Goal: Answer question/provide support: Share knowledge or assist other users

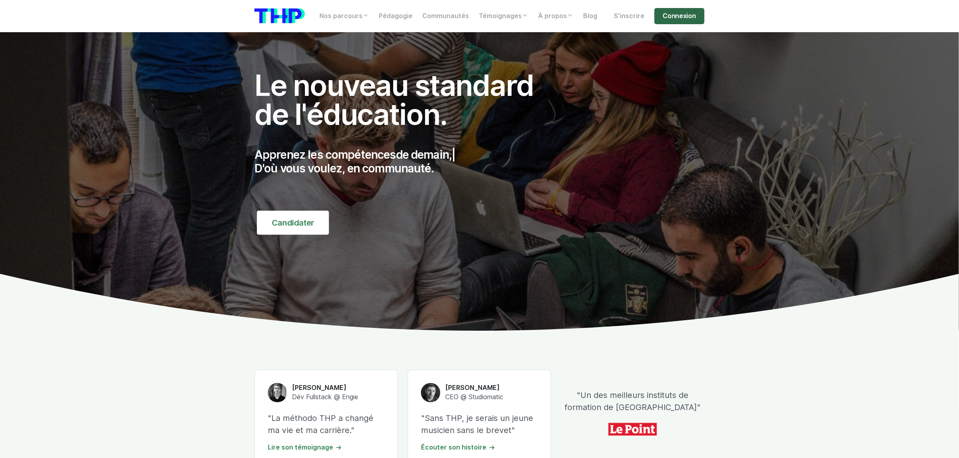
click at [672, 13] on link "Connexion" at bounding box center [679, 16] width 50 height 16
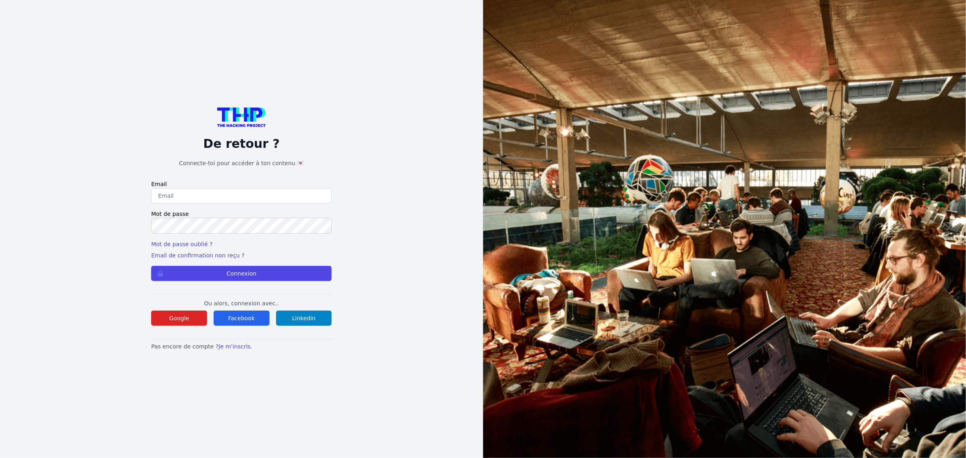
click at [203, 191] on input "email" at bounding box center [241, 195] width 181 height 15
type input "lucas.mrda@outlook.fr"
click at [151, 266] on button "Connexion" at bounding box center [241, 273] width 181 height 15
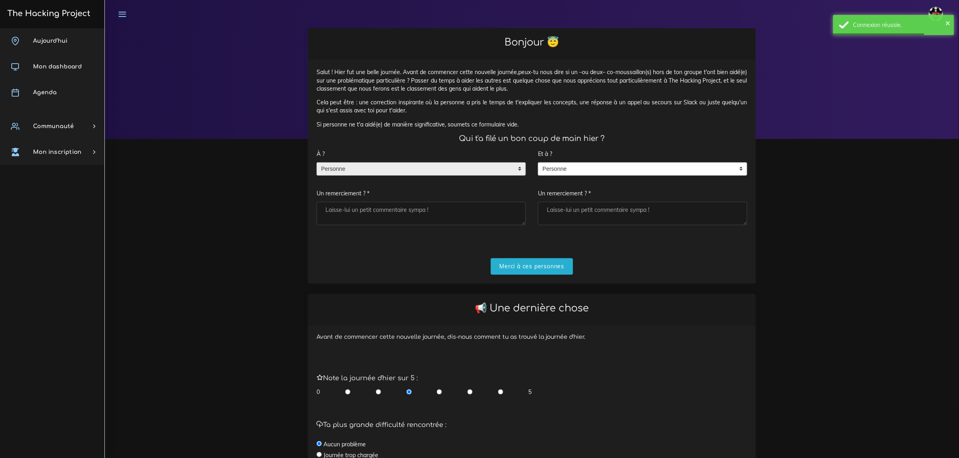
click at [394, 164] on span "Personne" at bounding box center [415, 169] width 196 height 13
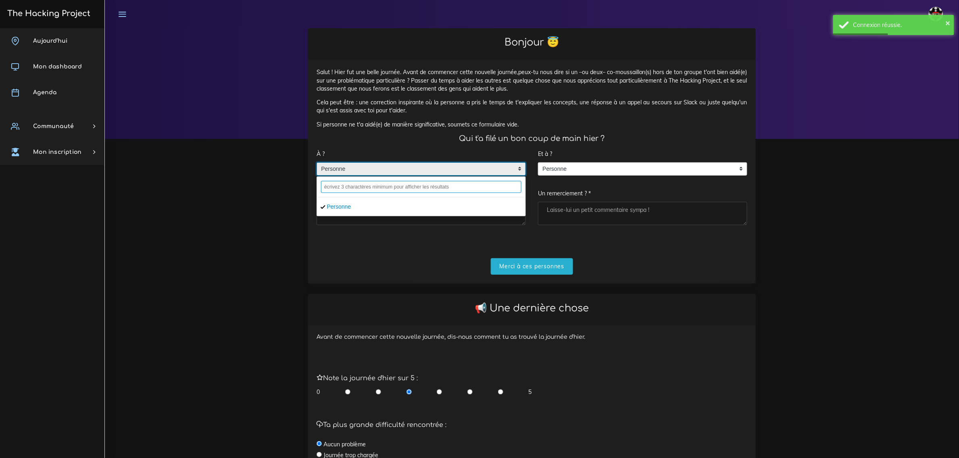
click at [378, 187] on input "text" at bounding box center [421, 187] width 200 height 12
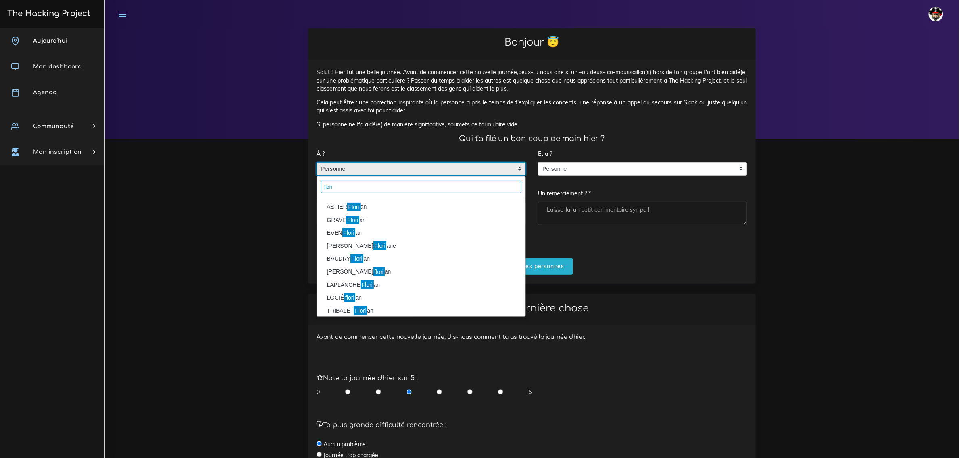
type input "flori"
click at [384, 207] on li "ASTIER Flori an" at bounding box center [421, 207] width 208 height 13
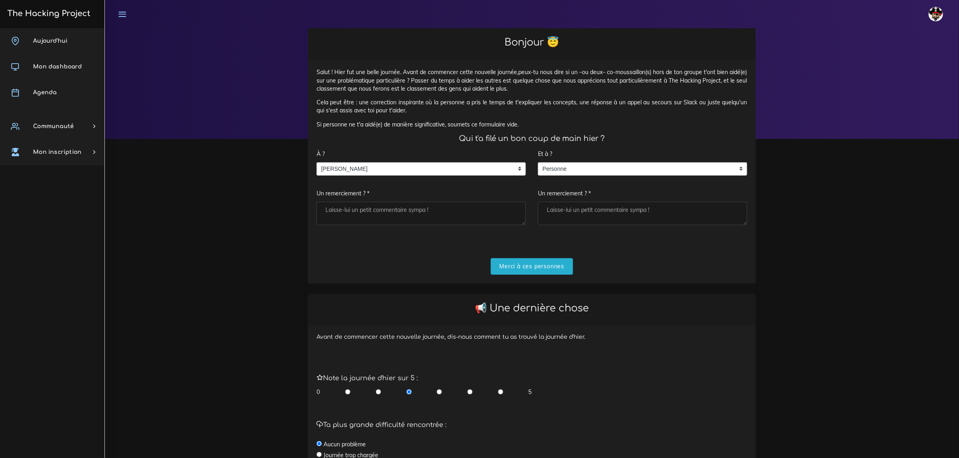
click at [590, 161] on div "Et à ? Personne Personne Personne Un remerciement ? *" at bounding box center [642, 185] width 209 height 79
click at [589, 165] on span "Personne" at bounding box center [636, 169] width 196 height 13
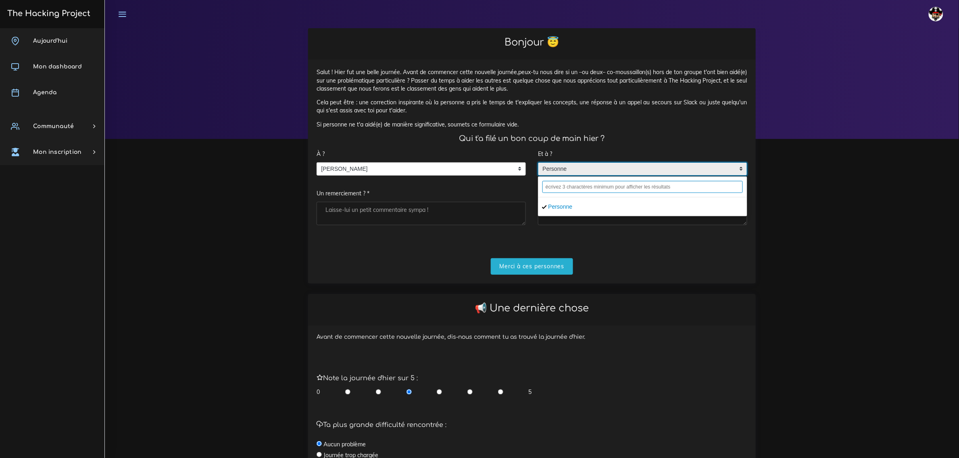
click at [581, 182] on input "text" at bounding box center [642, 187] width 200 height 12
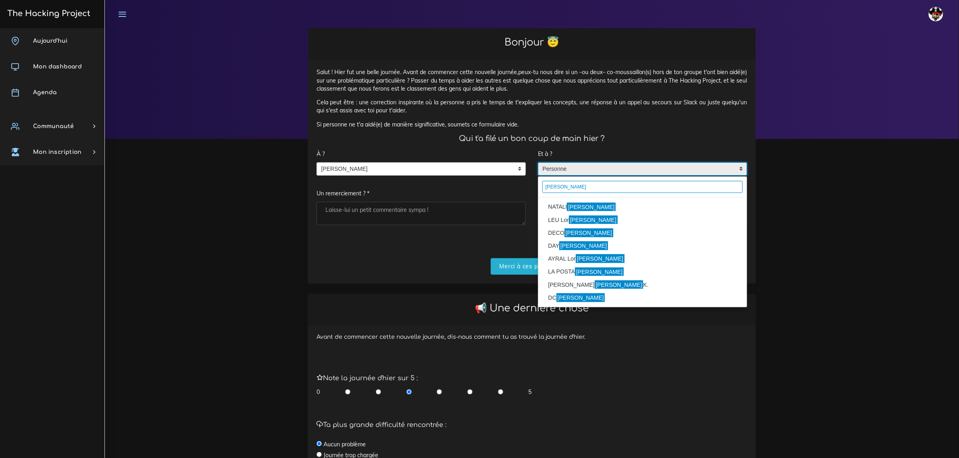
type input "Enzo"
click at [571, 210] on mark "Enzo" at bounding box center [591, 207] width 49 height 9
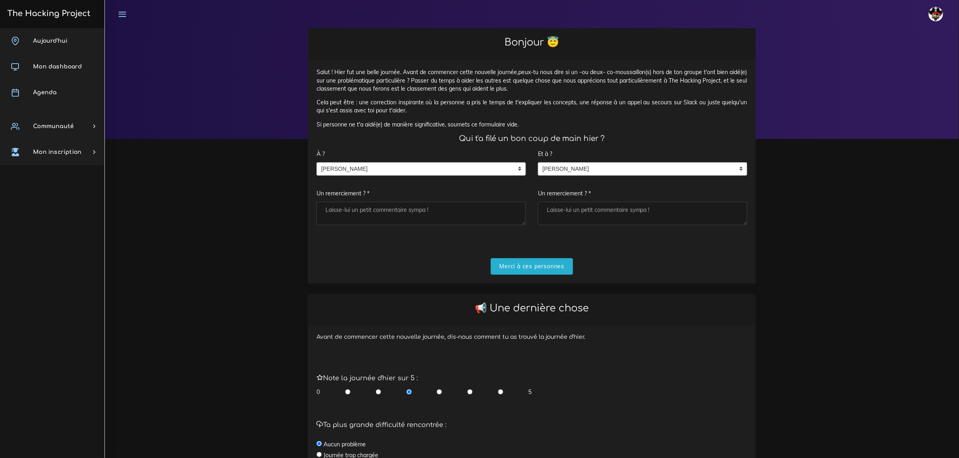
click at [437, 208] on textarea "Un remerciement ? *" at bounding box center [420, 213] width 209 height 23
type textarea "le boss"
click at [636, 201] on div "Et à ? Personne NATALI Enzo NATALI Enzo Personne NATALI Enzo Un remerciement ? *" at bounding box center [642, 185] width 209 height 79
click at [632, 209] on textarea "Un remerciement ? *" at bounding box center [642, 213] width 209 height 23
type textarea "le boss"
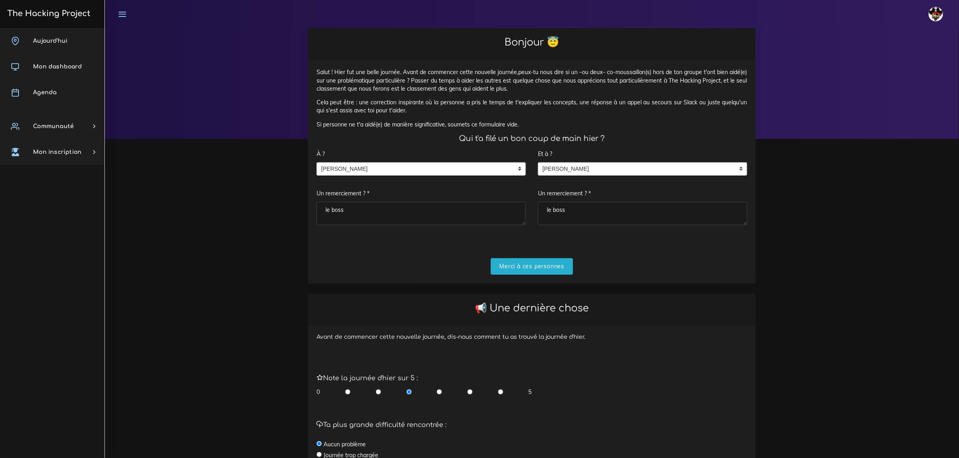
click at [469, 392] on input "radio" at bounding box center [469, 392] width 5 height 8
radio input "true"
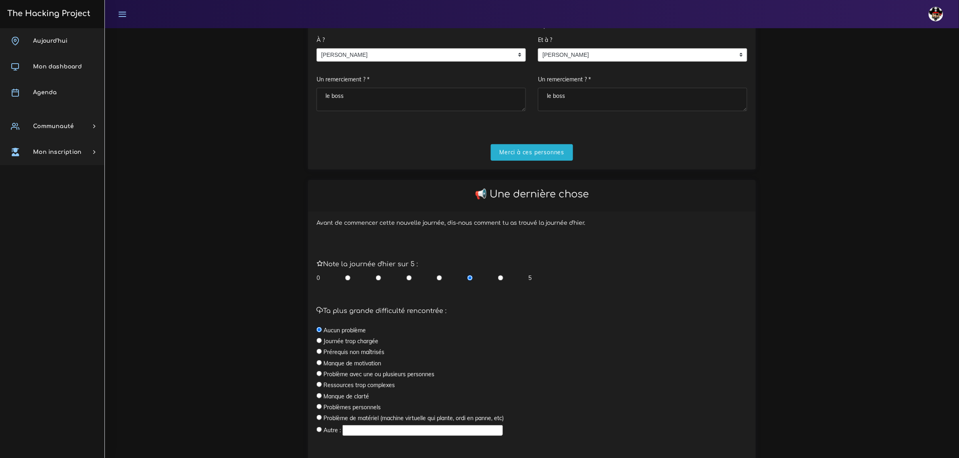
scroll to position [151, 0]
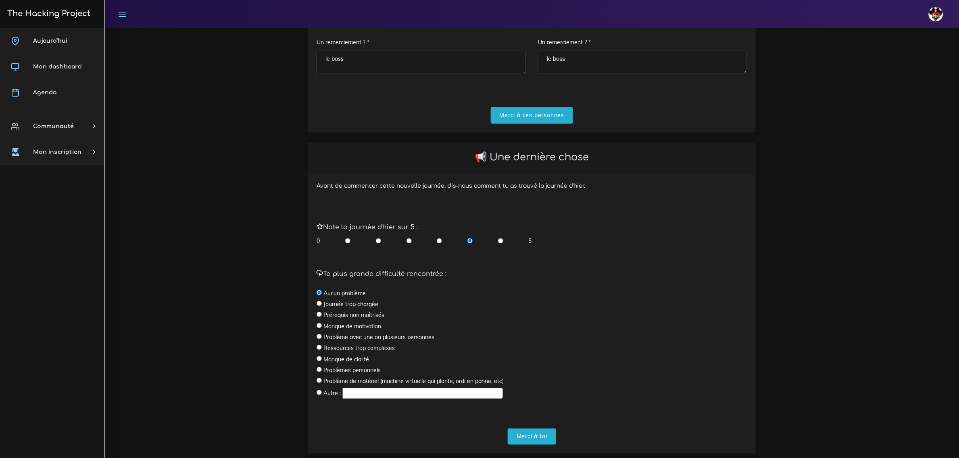
click at [349, 304] on label "Journée trop chargée" at bounding box center [350, 304] width 55 height 8
click at [319, 304] on input "radio" at bounding box center [318, 303] width 5 height 5
radio input "true"
click at [541, 433] on input "Merci à toi" at bounding box center [532, 437] width 48 height 17
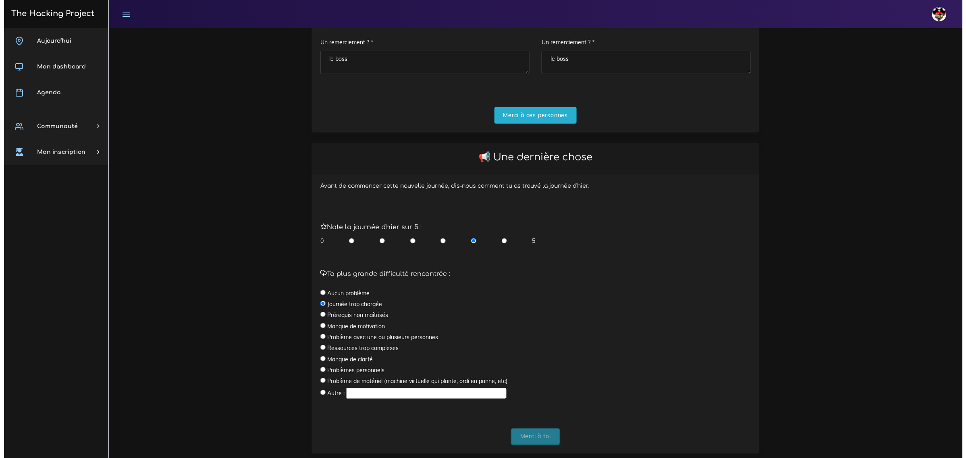
scroll to position [0, 0]
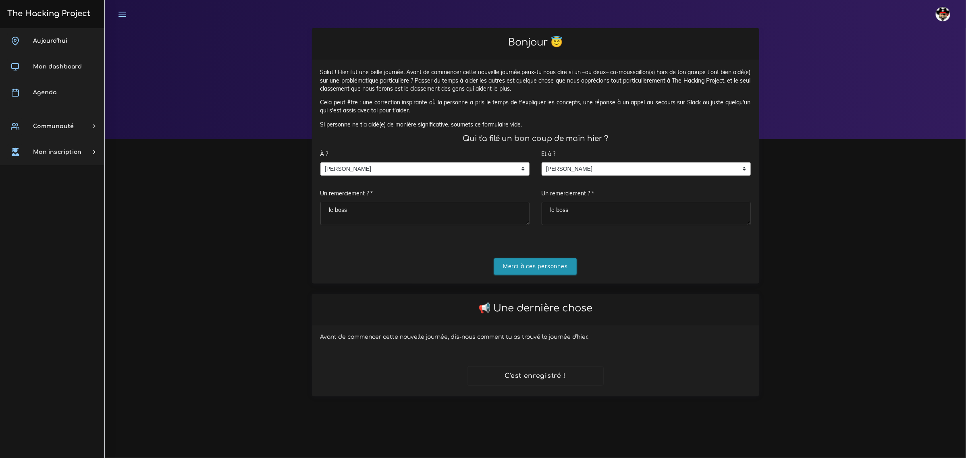
click at [539, 263] on input "Merci à ces personnes" at bounding box center [535, 266] width 83 height 17
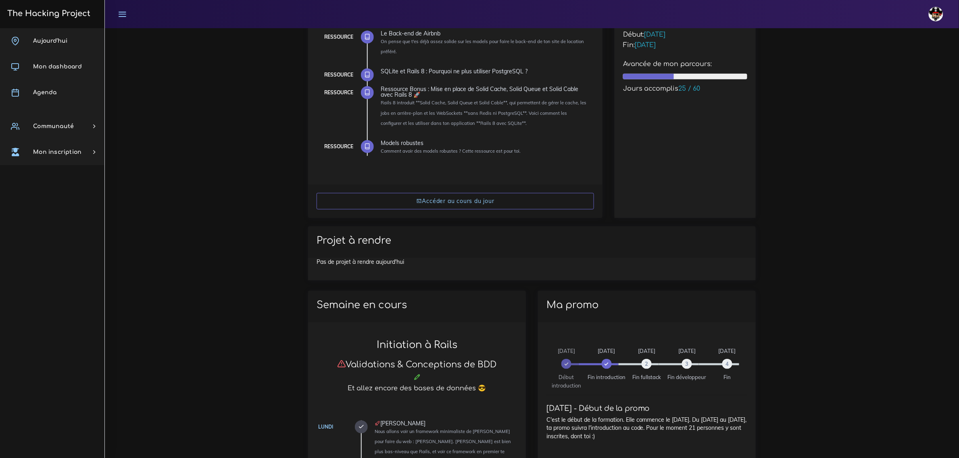
scroll to position [101, 0]
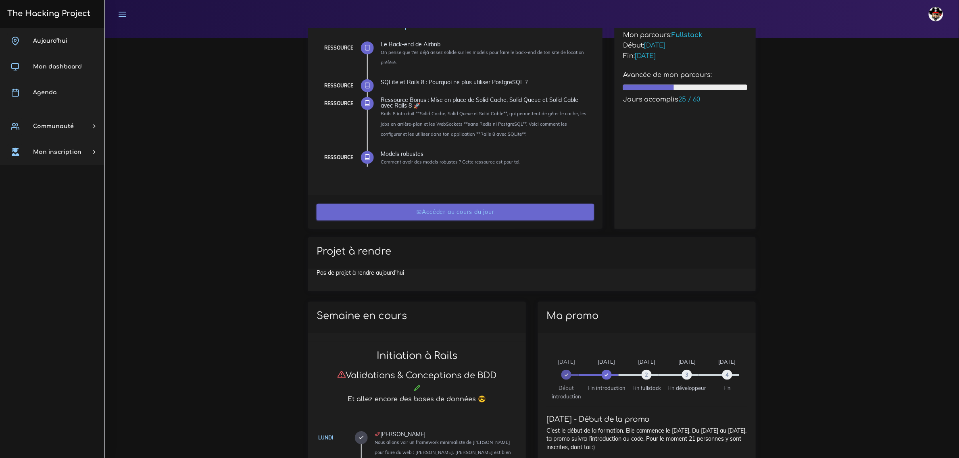
click at [399, 206] on link "Accéder au cours du jour" at bounding box center [454, 212] width 277 height 17
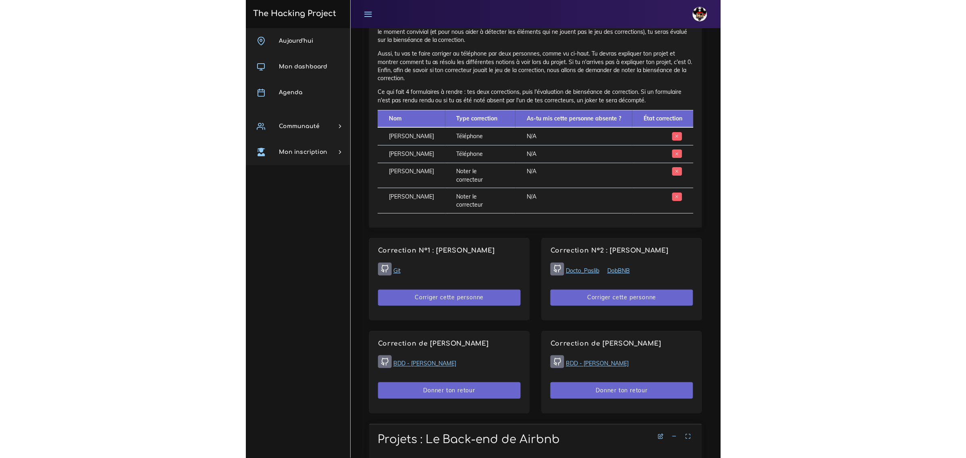
scroll to position [554, 0]
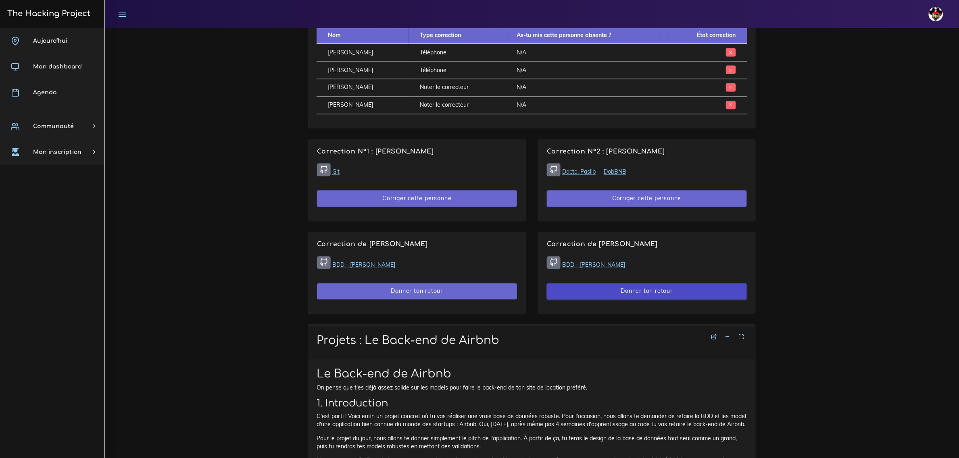
click at [664, 291] on button "Donner ton retour" at bounding box center [647, 292] width 200 height 17
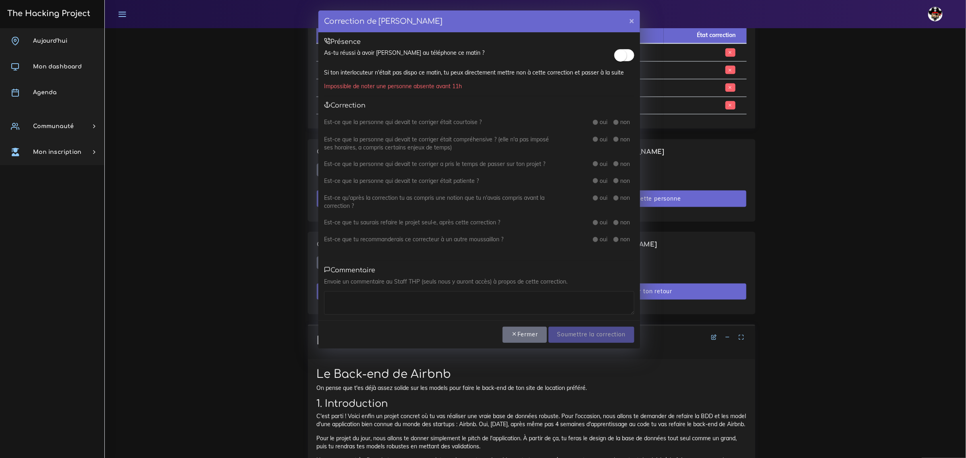
click at [621, 55] on small at bounding box center [621, 56] width 12 height 12
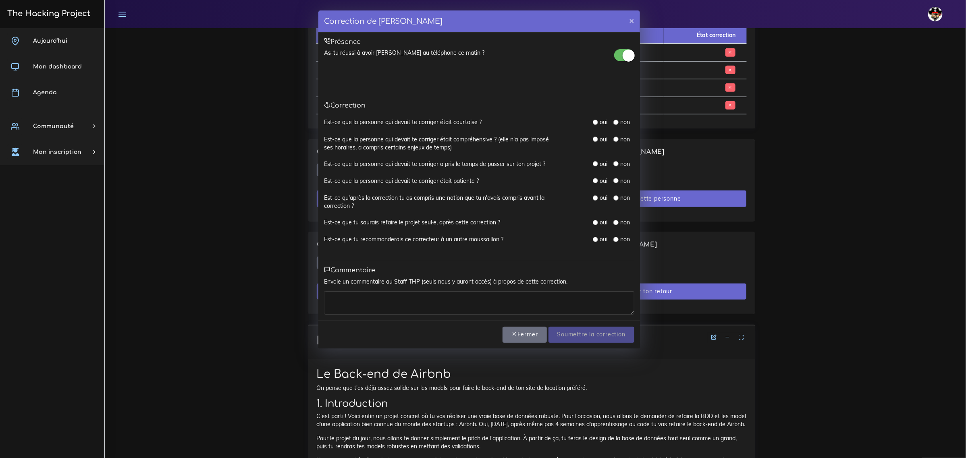
click at [599, 120] on div "oui" at bounding box center [600, 122] width 15 height 8
click at [595, 123] on input "radio" at bounding box center [595, 122] width 5 height 5
radio input "true"
click at [596, 139] on input "radio" at bounding box center [595, 139] width 5 height 5
radio input "true"
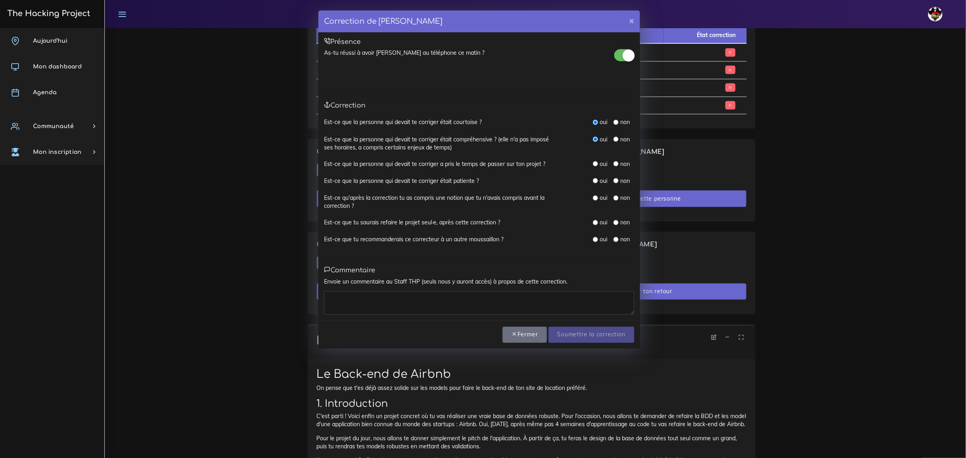
click at [599, 164] on div "oui" at bounding box center [600, 164] width 15 height 8
click at [595, 164] on input "radio" at bounding box center [595, 163] width 5 height 5
radio input "true"
click at [595, 180] on input "radio" at bounding box center [595, 180] width 5 height 5
radio input "true"
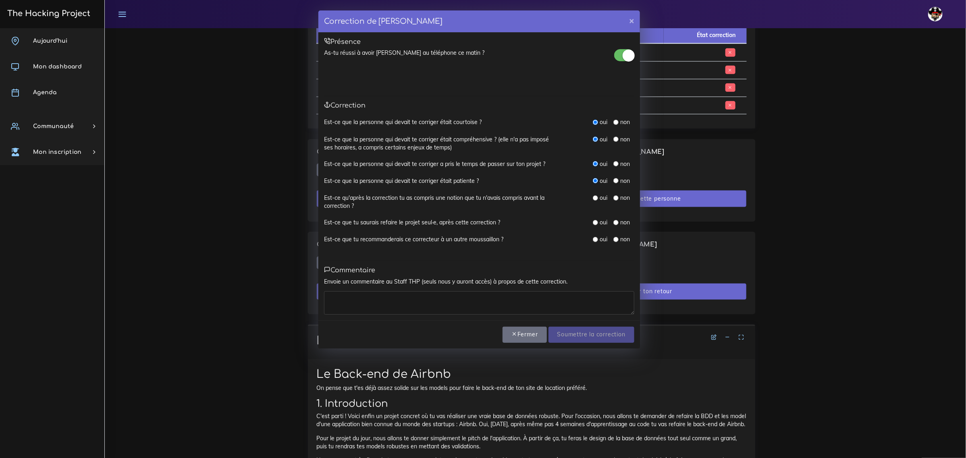
click at [616, 199] on input "radio" at bounding box center [616, 198] width 5 height 5
radio input "true"
click at [595, 224] on input "radio" at bounding box center [595, 222] width 5 height 5
radio input "true"
click at [595, 240] on input "radio" at bounding box center [595, 239] width 5 height 5
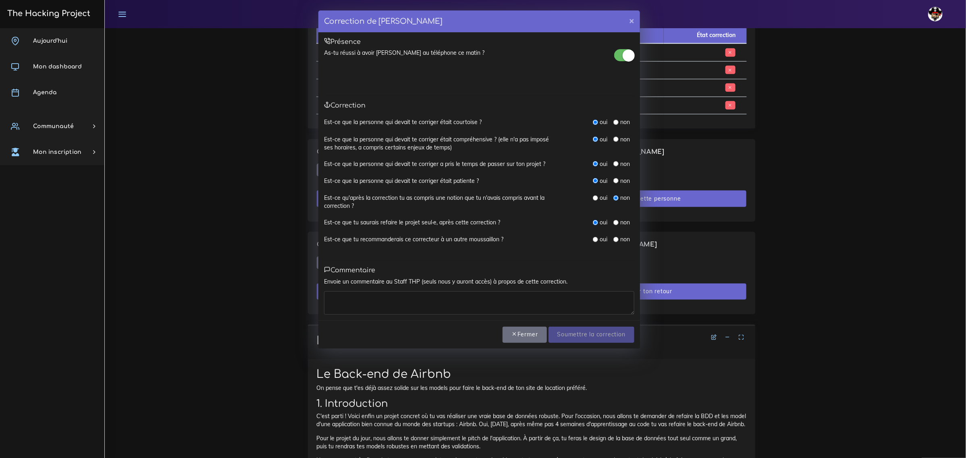
radio input "true"
click at [561, 310] on textarea at bounding box center [479, 302] width 310 height 23
type textarea "La légende"
click at [579, 333] on input "Soumettre la correction" at bounding box center [592, 335] width 86 height 17
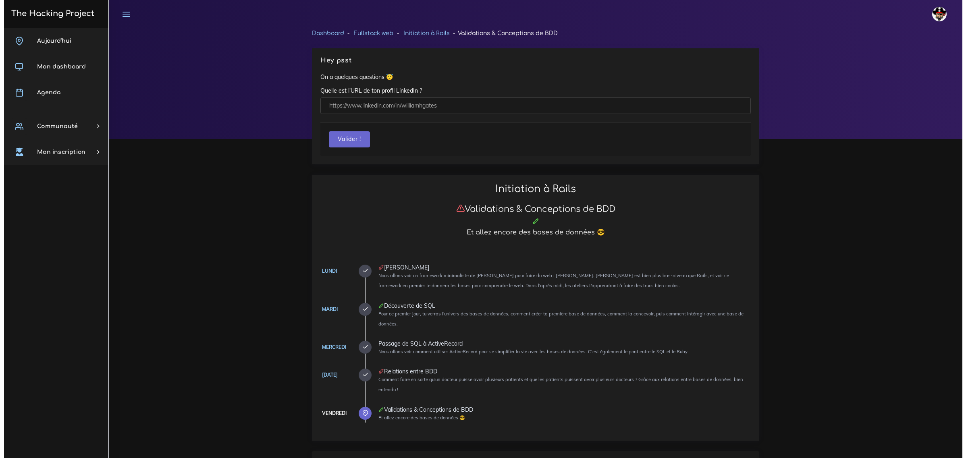
scroll to position [554, 0]
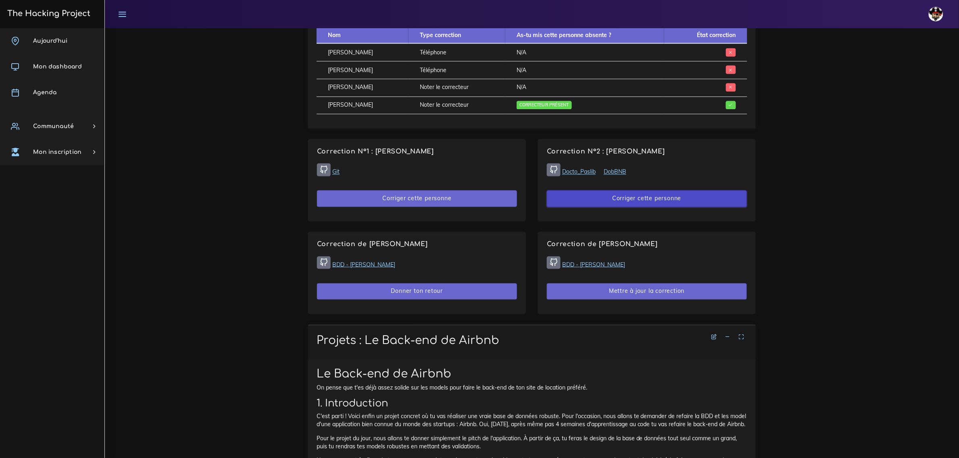
click at [653, 196] on button "Corriger cette personne" at bounding box center [647, 199] width 200 height 17
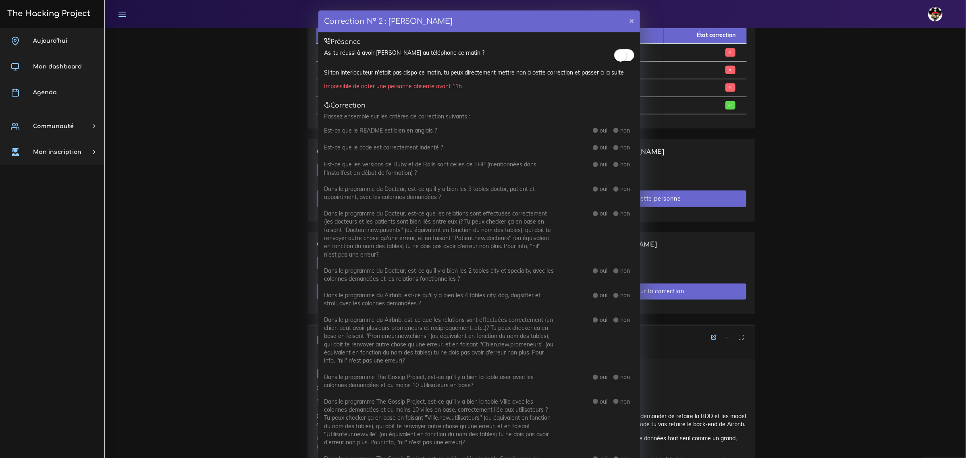
click at [619, 54] on small at bounding box center [621, 56] width 12 height 12
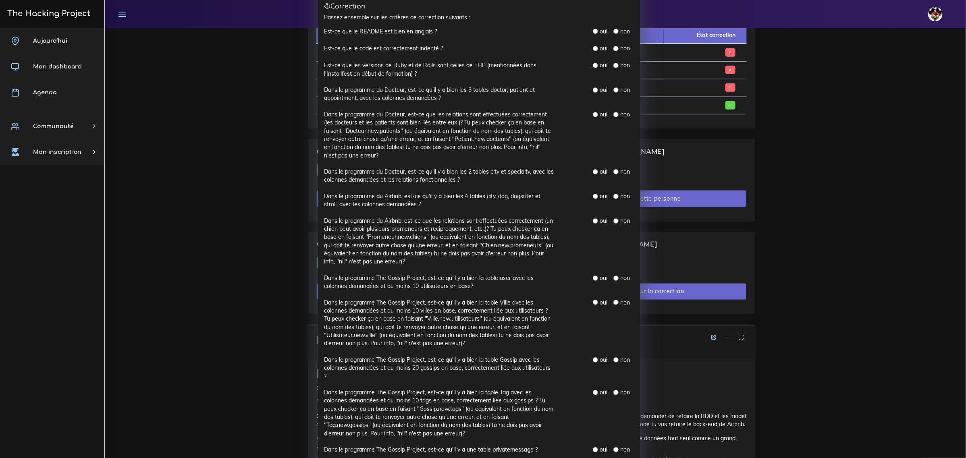
scroll to position [0, 0]
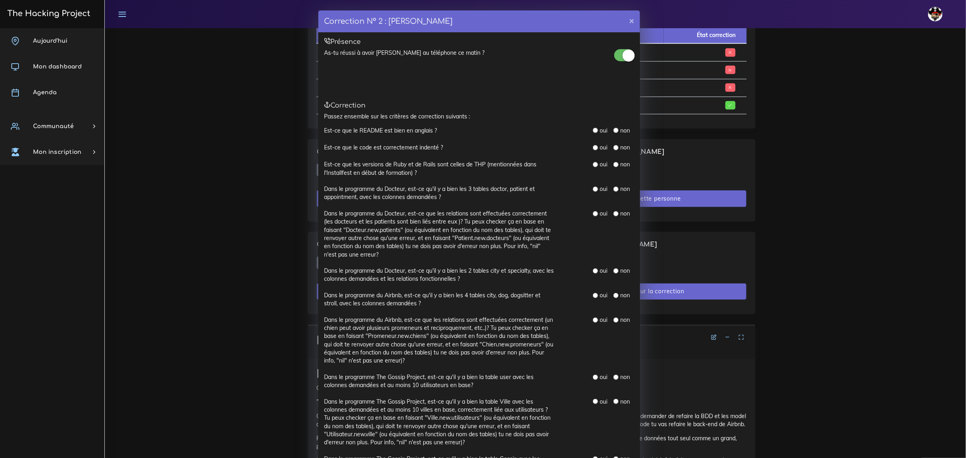
click at [625, 55] on small at bounding box center [629, 56] width 12 height 12
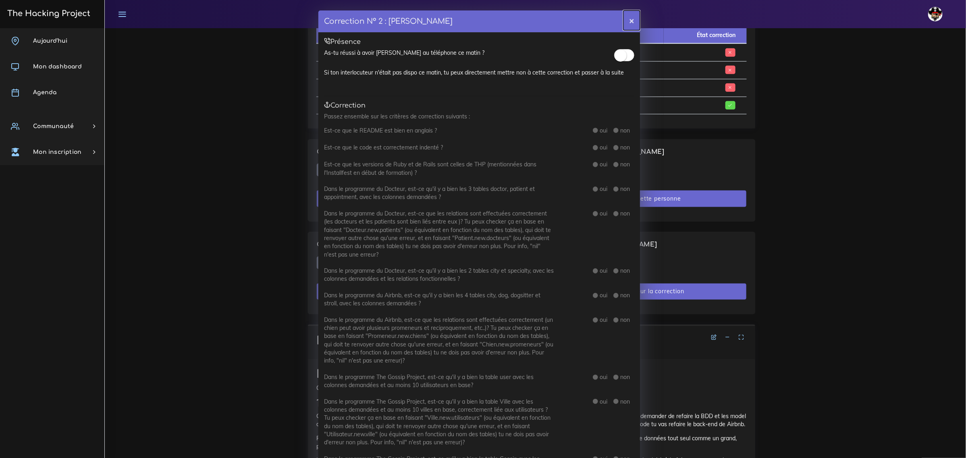
click at [627, 19] on button "×" at bounding box center [632, 20] width 17 height 20
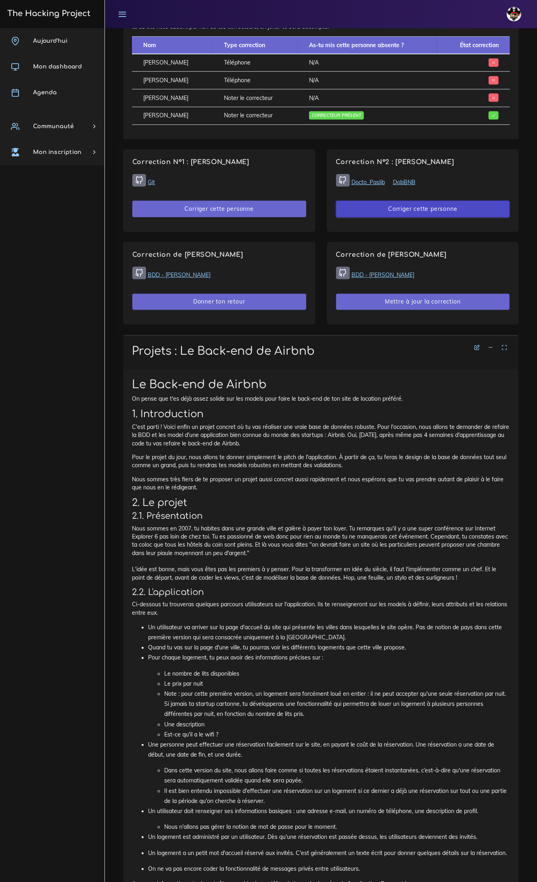
click at [443, 204] on button "Corriger cette personne" at bounding box center [423, 209] width 174 height 17
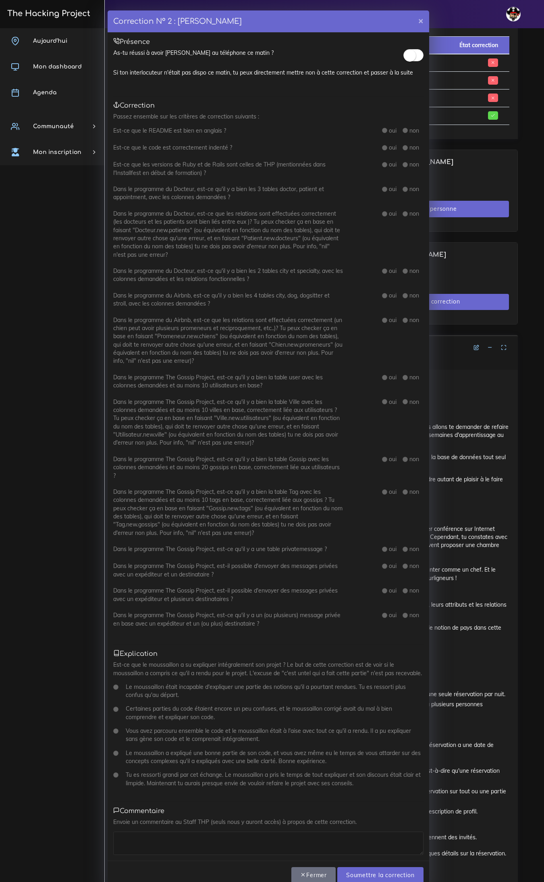
click at [416, 54] on span at bounding box center [414, 55] width 20 height 12
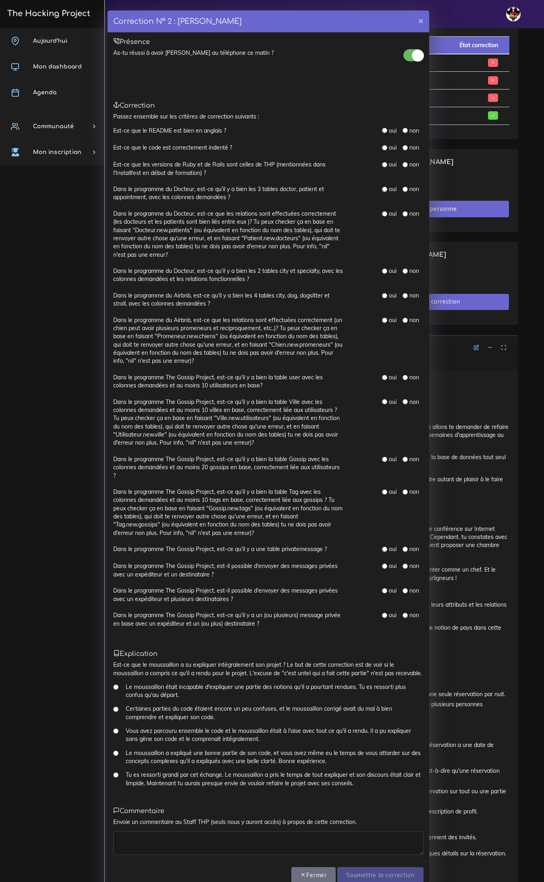
click at [383, 128] on input "radio" at bounding box center [384, 130] width 5 height 5
radio input "true"
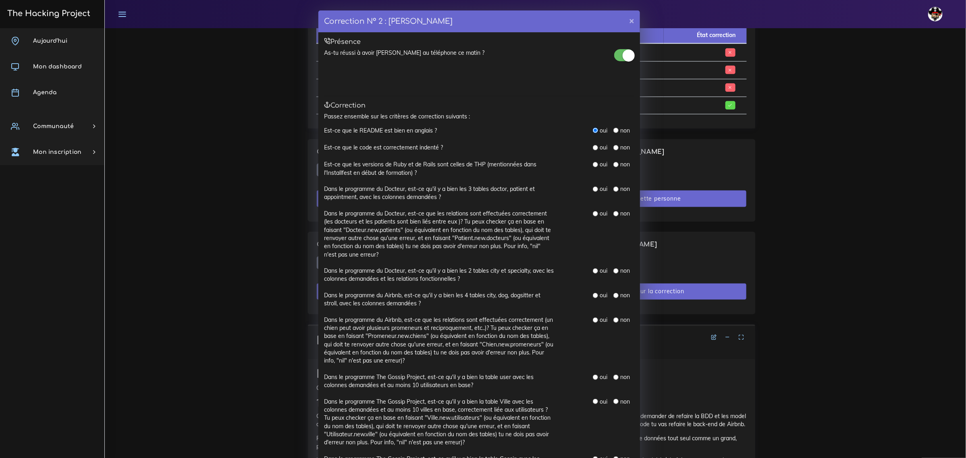
click at [593, 148] on input "radio" at bounding box center [595, 147] width 5 height 5
radio input "true"
click at [593, 164] on input "radio" at bounding box center [595, 164] width 5 height 5
radio input "true"
click at [593, 190] on input "radio" at bounding box center [595, 189] width 5 height 5
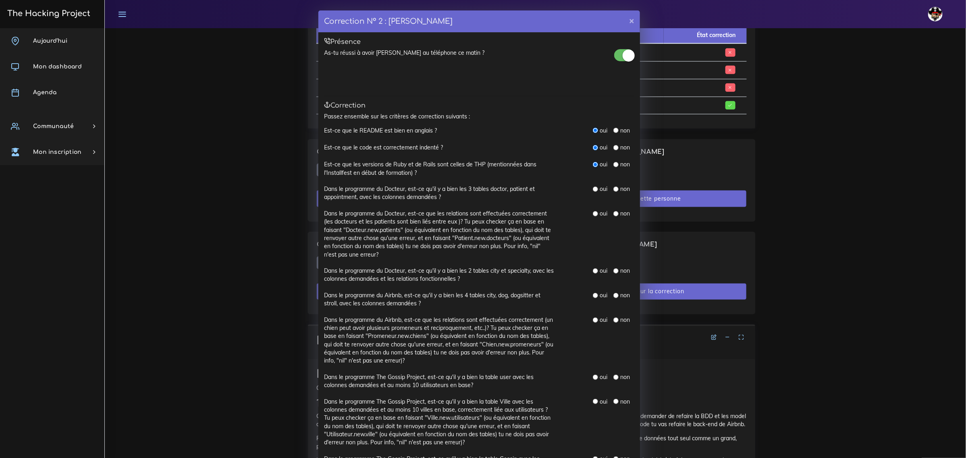
radio input "true"
drag, startPoint x: 343, startPoint y: 230, endPoint x: 398, endPoint y: 232, distance: 55.2
click at [398, 232] on label "Dans le programme du Docteur, est-ce que les relations sont effectuées correcte…" at bounding box center [439, 234] width 230 height 49
copy label "Docteur.new.patients"
click at [589, 212] on div "oui non" at bounding box center [600, 234] width 81 height 49
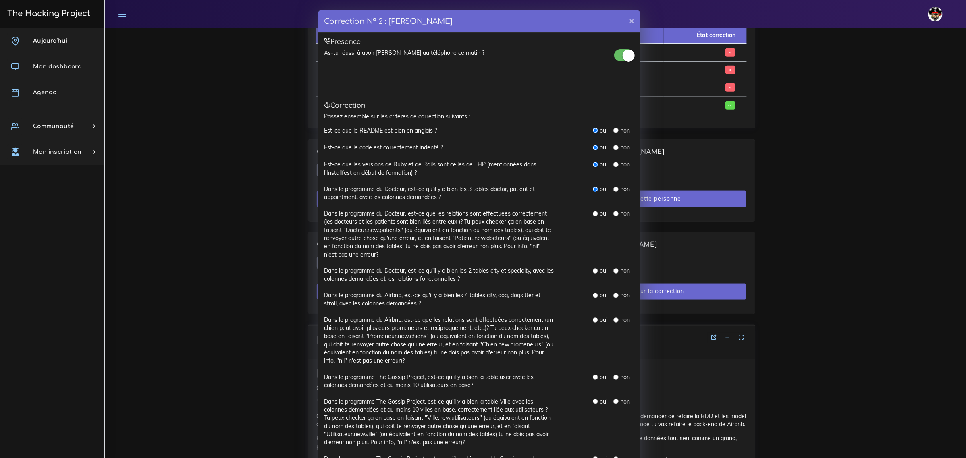
click at [593, 212] on input "radio" at bounding box center [595, 213] width 5 height 5
radio input "true"
click at [593, 270] on input "radio" at bounding box center [595, 270] width 5 height 5
radio input "true"
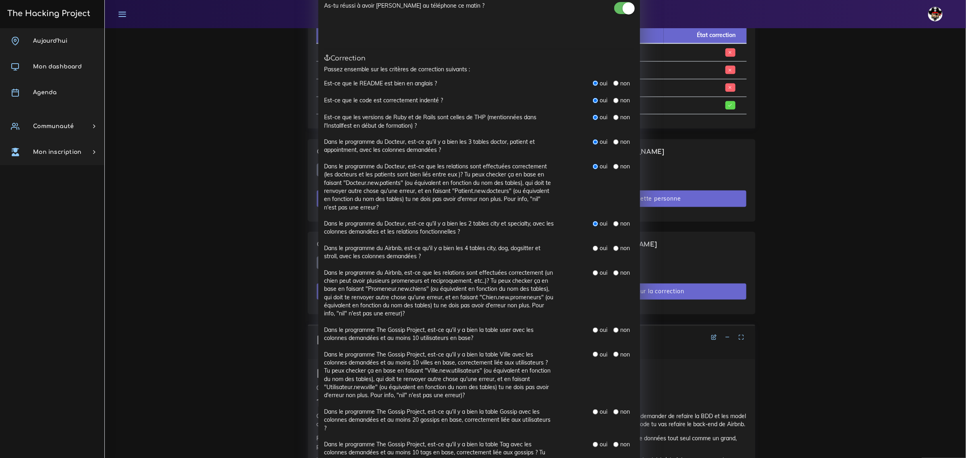
scroll to position [50, 0]
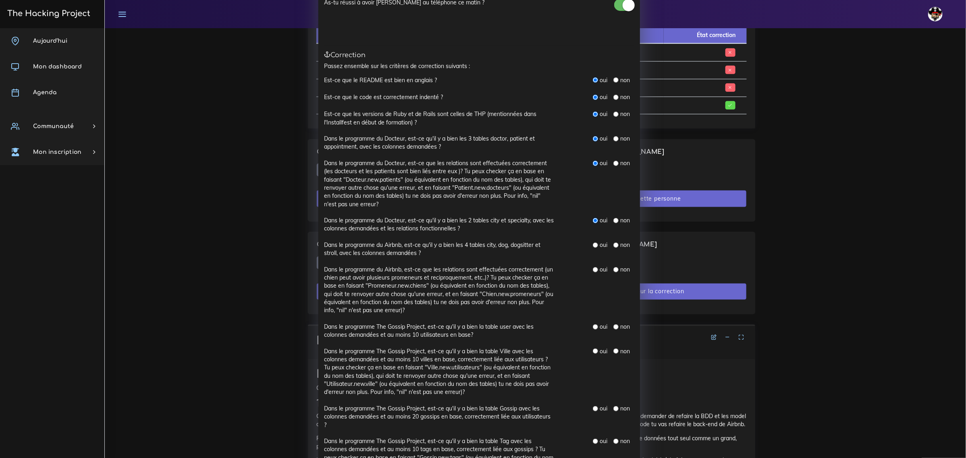
click at [593, 245] on input "radio" at bounding box center [595, 245] width 5 height 5
radio input "true"
click at [614, 269] on input "radio" at bounding box center [616, 269] width 5 height 5
radio input "true"
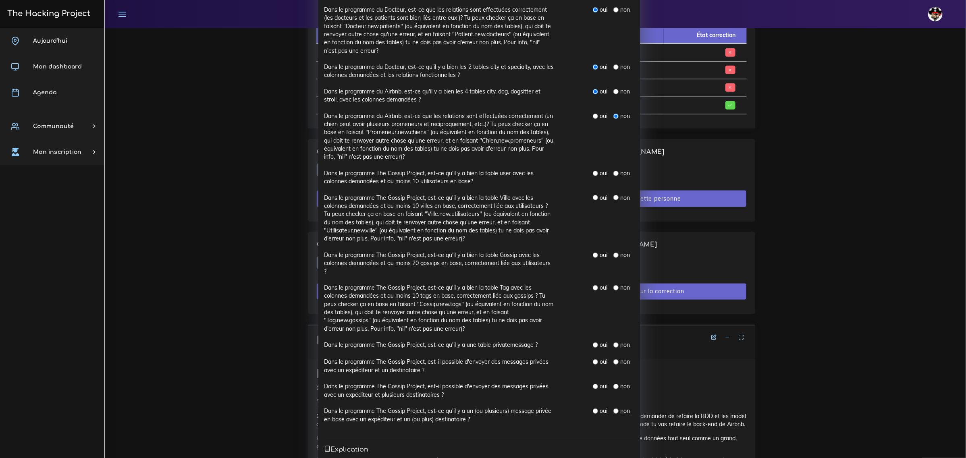
scroll to position [252, 0]
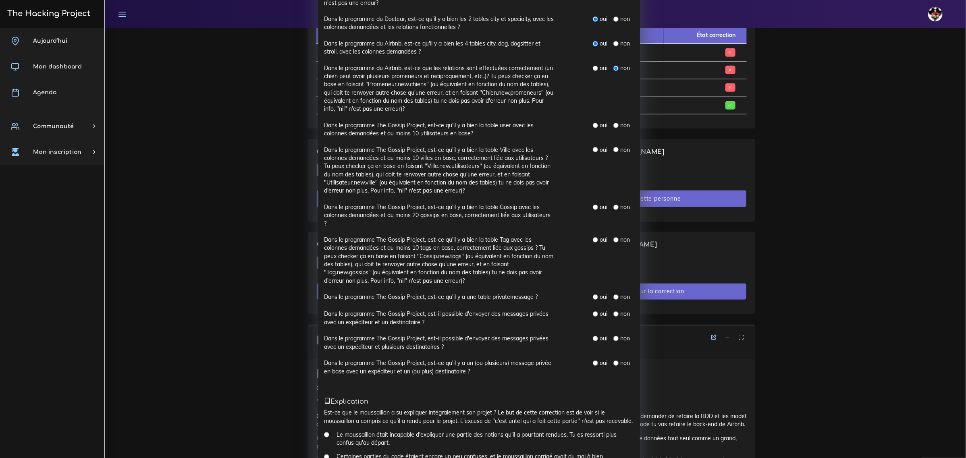
click at [614, 124] on input "radio" at bounding box center [616, 125] width 5 height 5
radio input "true"
click at [614, 150] on input "radio" at bounding box center [616, 149] width 5 height 5
radio input "true"
click at [614, 206] on input "radio" at bounding box center [616, 207] width 5 height 5
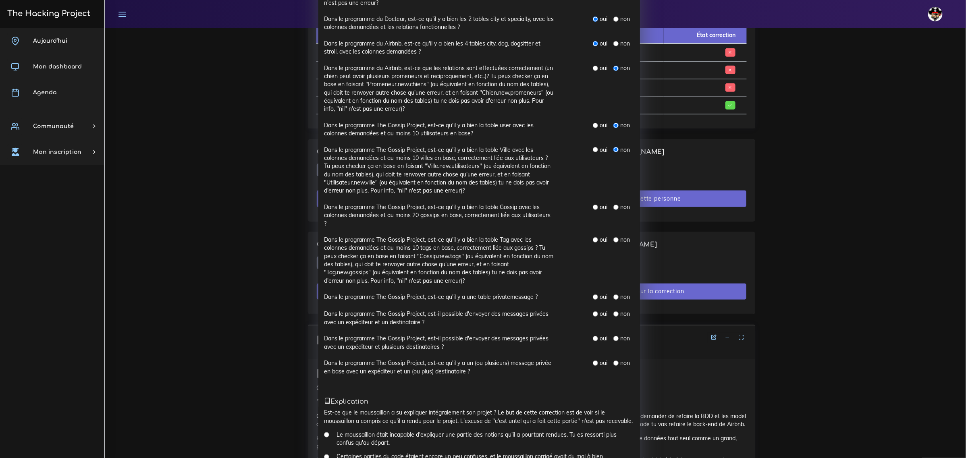
radio input "true"
click at [614, 242] on input "radio" at bounding box center [616, 239] width 5 height 5
radio input "true"
click at [614, 300] on input "radio" at bounding box center [616, 297] width 5 height 5
radio input "true"
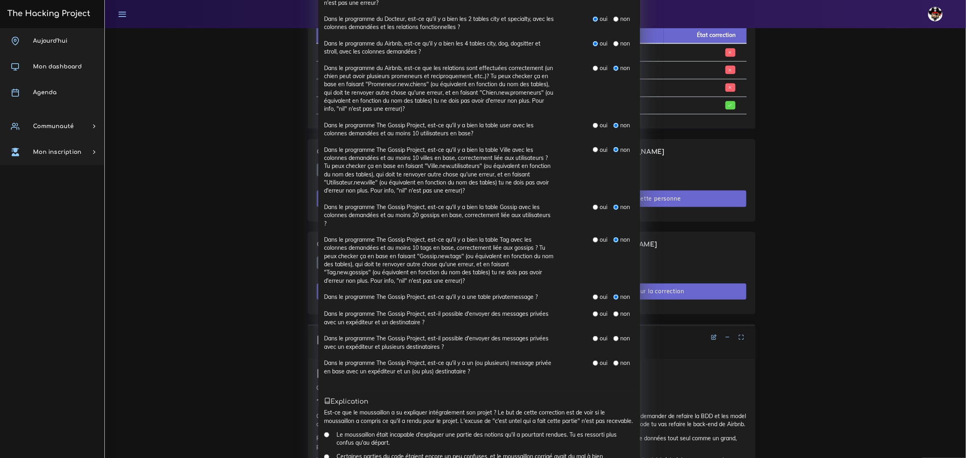
click at [614, 316] on input "radio" at bounding box center [616, 314] width 5 height 5
radio input "true"
click at [614, 339] on input "radio" at bounding box center [616, 338] width 5 height 5
radio input "true"
click at [614, 363] on input "radio" at bounding box center [616, 363] width 5 height 5
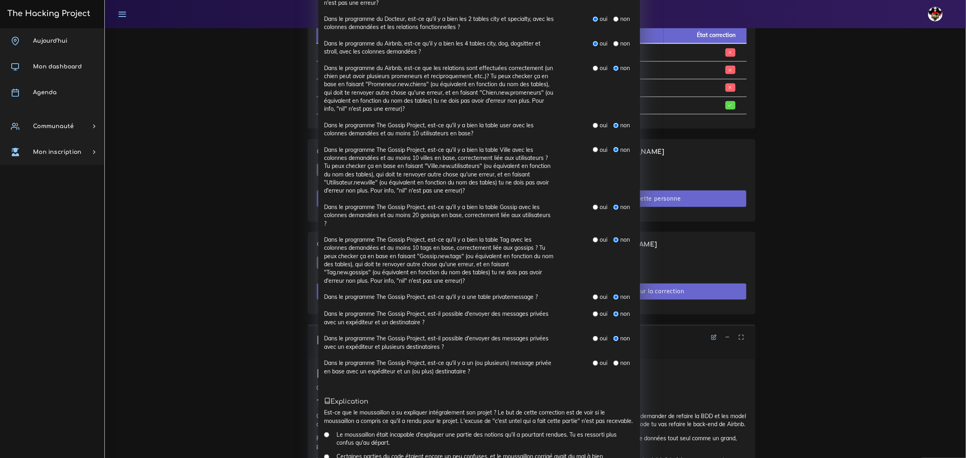
radio input "true"
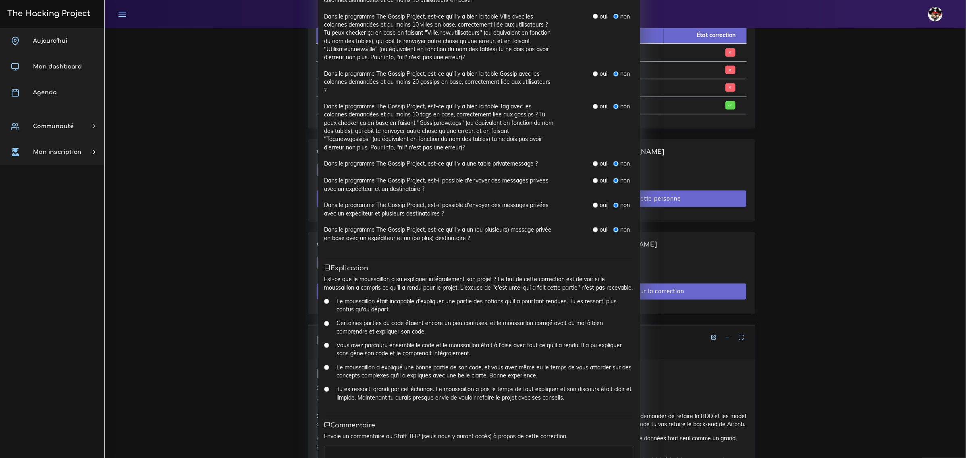
scroll to position [442, 0]
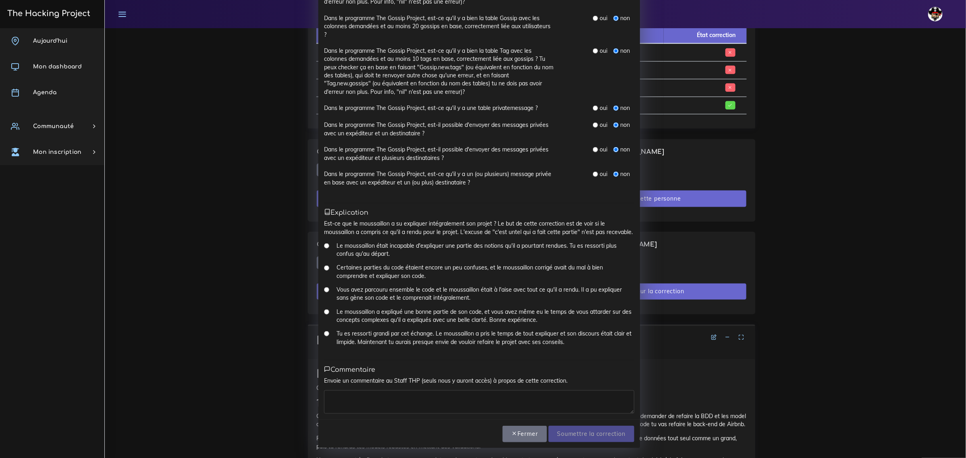
click at [400, 306] on div "Vous avez parcouru ensemble le code et le moussaillon était à l'aise avec tout …" at bounding box center [479, 297] width 310 height 22
click at [324, 311] on input "Le moussaillon a expliqué une bonne partie de son code, et vous avez même eu le…" at bounding box center [326, 312] width 5 height 5
radio input "true"
click at [375, 404] on textarea at bounding box center [479, 402] width 310 height 23
type textarea "le boss"
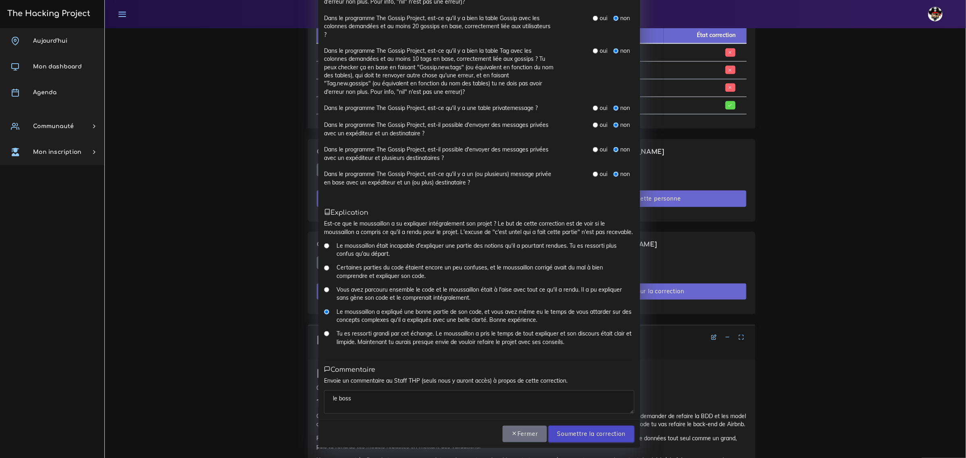
click at [589, 432] on input "Soumettre la correction" at bounding box center [592, 434] width 86 height 17
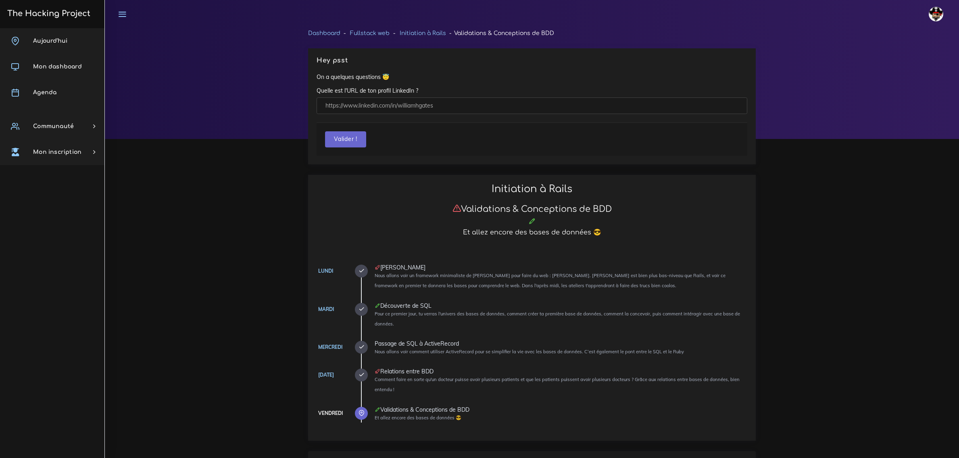
scroll to position [554, 0]
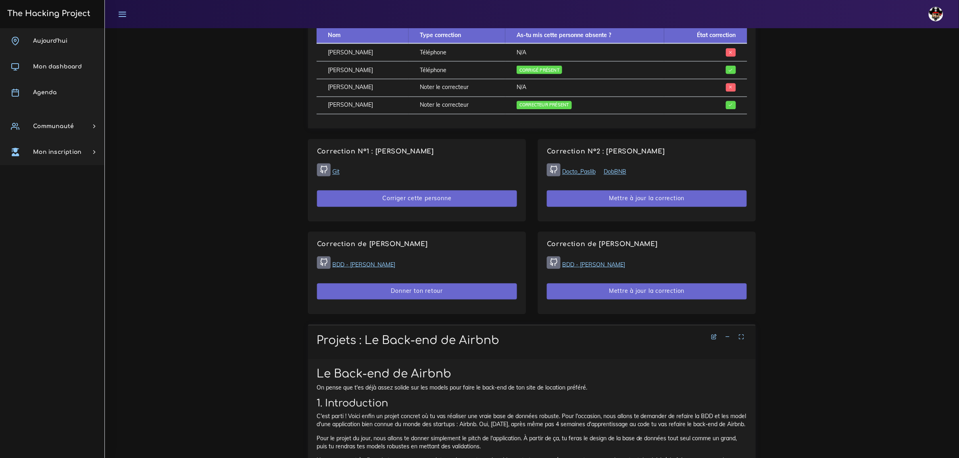
click at [335, 176] on link "Git" at bounding box center [335, 171] width 7 height 7
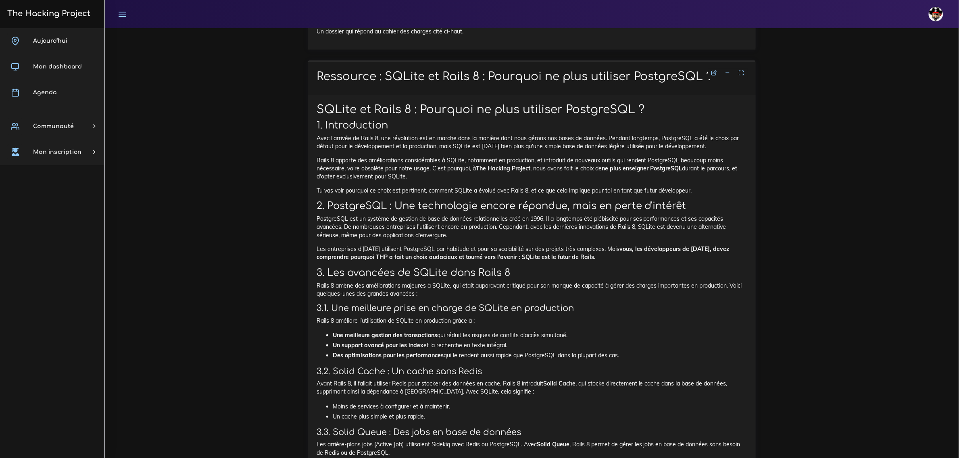
scroll to position [2469, 0]
